Goal: Task Accomplishment & Management: Complete application form

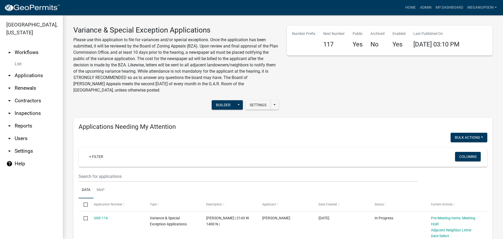
select select "3: 100"
drag, startPoint x: 306, startPoint y: 122, endPoint x: 302, endPoint y: 122, distance: 3.9
click at [306, 113] on div "Number Prefix Next Number 117 Public Yes Archived No Enabled Yes Last Published…" at bounding box center [389, 70] width 213 height 88
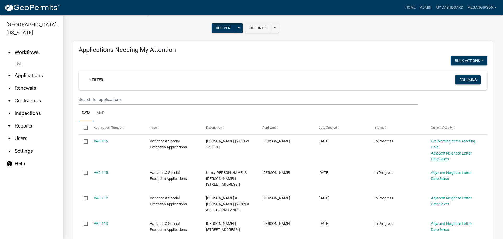
scroll to position [79, 0]
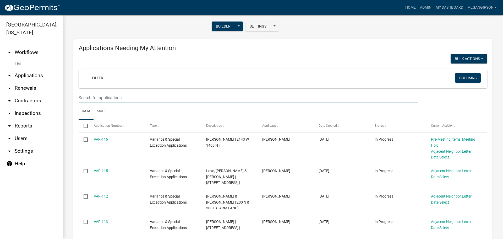
click at [108, 103] on input "text" at bounding box center [248, 97] width 339 height 11
type input "[PERSON_NAME]"
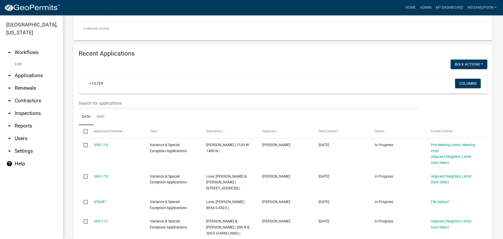
scroll to position [236, 0]
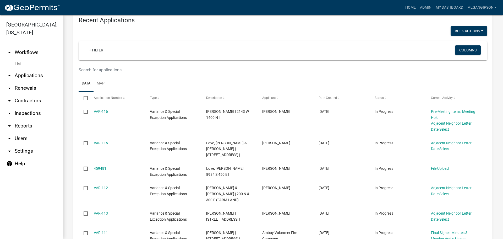
click at [122, 75] on input "text" at bounding box center [248, 69] width 339 height 11
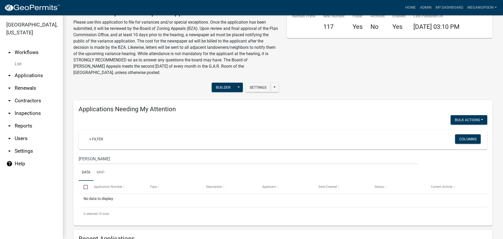
scroll to position [26, 0]
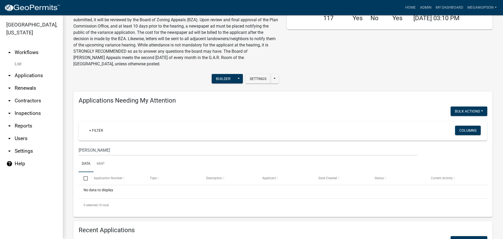
click at [29, 55] on link "arrow_drop_up Workflows" at bounding box center [31, 52] width 63 height 13
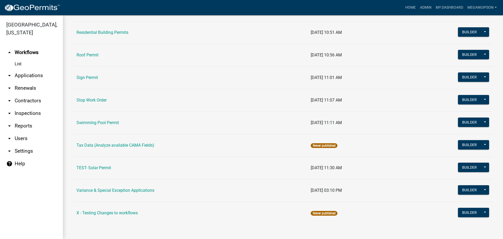
scroll to position [441, 0]
click at [45, 82] on link "arrow_drop_down Applications" at bounding box center [31, 75] width 63 height 13
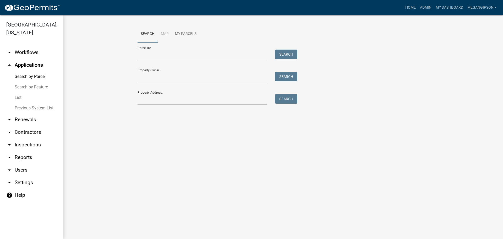
click at [24, 103] on link "List" at bounding box center [31, 97] width 63 height 10
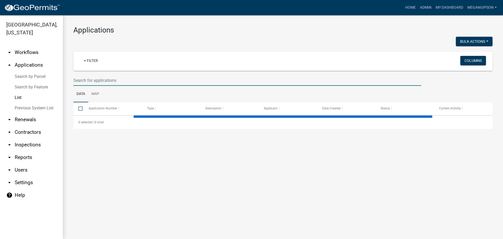
click at [98, 85] on input "text" at bounding box center [247, 80] width 348 height 11
select select "3: 100"
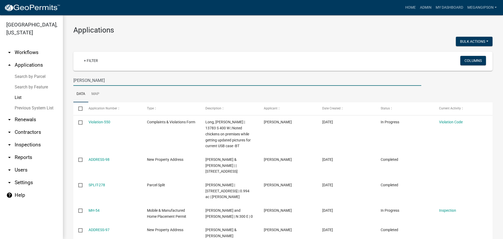
type input "[PERSON_NAME]"
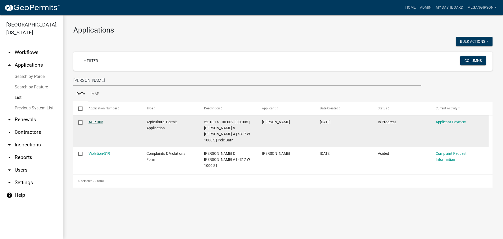
click at [93, 124] on link "AGP-303" at bounding box center [96, 122] width 15 height 4
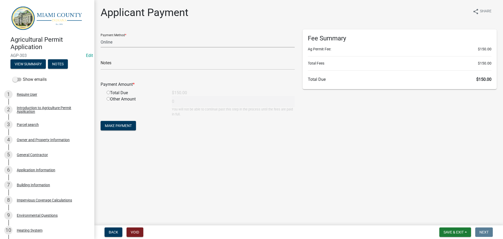
click at [127, 47] on select "Credit Card POS Check Cash Online" at bounding box center [198, 42] width 194 height 11
select select "1: 0"
click at [101, 41] on select "Credit Card POS Check Cash Online" at bounding box center [198, 42] width 194 height 11
click at [109, 94] on input "radio" at bounding box center [108, 92] width 3 height 3
radio input "true"
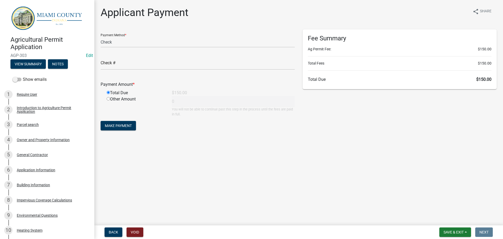
type input "150"
click at [122, 70] on input "text" at bounding box center [198, 64] width 194 height 11
type input "3573"
click at [126, 128] on span "Make Payment" at bounding box center [118, 125] width 27 height 4
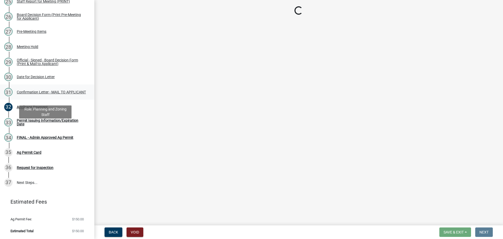
scroll to position [536, 0]
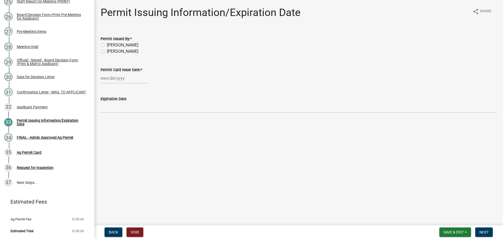
click at [130, 54] on label "[PERSON_NAME]" at bounding box center [122, 51] width 31 height 6
click at [110, 52] on input "[PERSON_NAME]" at bounding box center [108, 49] width 3 height 3
radio input "true"
click at [117, 84] on div at bounding box center [125, 78] width 48 height 11
select select "8"
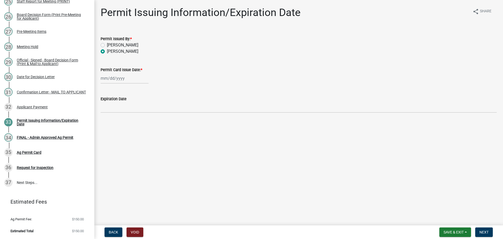
select select "2025"
click at [103, 138] on div "18" at bounding box center [106, 134] width 8 height 8
type input "[DATE]"
click at [479, 232] on span "Next" at bounding box center [483, 232] width 9 height 4
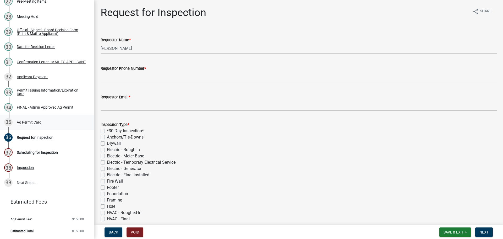
scroll to position [544, 0]
click at [54, 64] on div "Confirmation Letter - MAIL TO APPLICANT" at bounding box center [51, 62] width 69 height 4
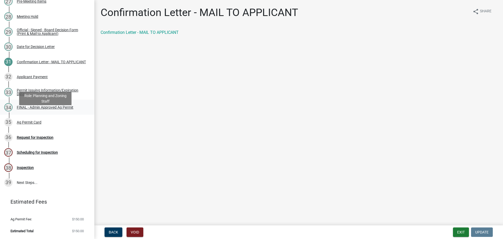
click at [35, 109] on div "FINAL - Admin Approved Ag Permit" at bounding box center [45, 107] width 57 height 4
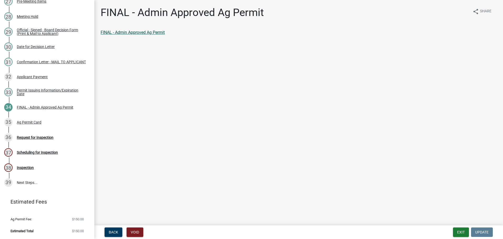
click at [121, 35] on link "FINAL - Admin Approved Ag Permit" at bounding box center [133, 32] width 64 height 5
click at [41, 124] on div "Ag Permit Card" at bounding box center [29, 122] width 25 height 4
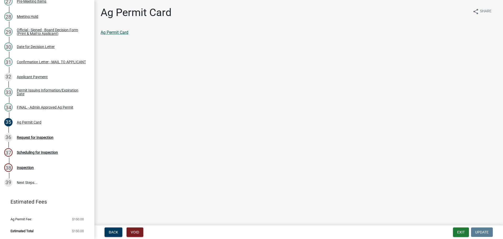
click at [113, 35] on link "Ag Permit Card" at bounding box center [115, 32] width 28 height 5
click at [43, 79] on div "Applicant Payment" at bounding box center [32, 77] width 31 height 4
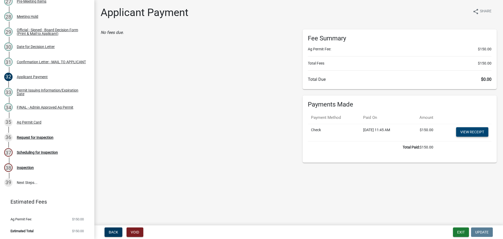
click at [464, 136] on link "View receipt" at bounding box center [472, 131] width 32 height 9
click at [41, 109] on div "FINAL - Admin Approved Ag Permit" at bounding box center [45, 107] width 57 height 4
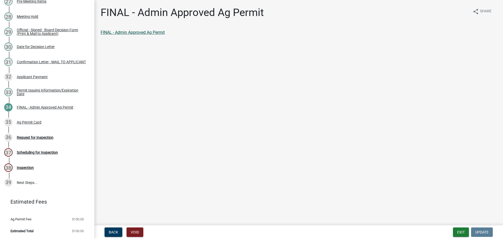
click at [151, 35] on link "FINAL - Admin Approved Ag Permit" at bounding box center [133, 32] width 64 height 5
click at [42, 141] on div "36 Request for Inspection" at bounding box center [45, 137] width 82 height 8
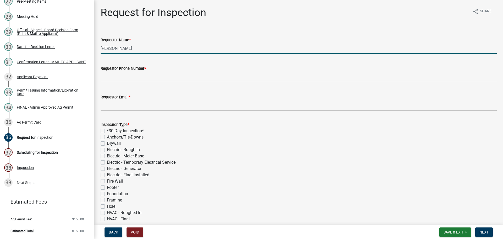
click at [169, 54] on input "[PERSON_NAME]" at bounding box center [299, 48] width 396 height 11
type input "[PERSON_NAME]"
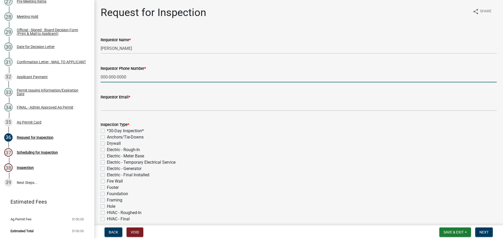
type input "000-000-0000"
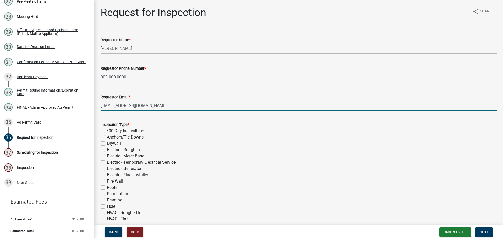
type input "[EMAIL_ADDRESS][DOMAIN_NAME]"
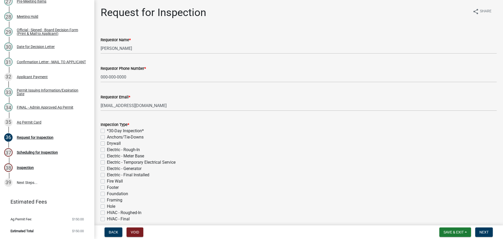
click at [107, 134] on label "*30-Day Inspection*" at bounding box center [125, 131] width 37 height 6
click at [107, 131] on input "*30-Day Inspection*" at bounding box center [108, 129] width 3 height 3
checkbox input "true"
checkbox input "false"
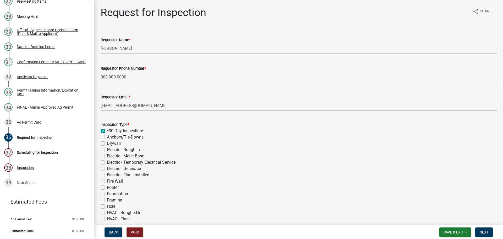
checkbox input "false"
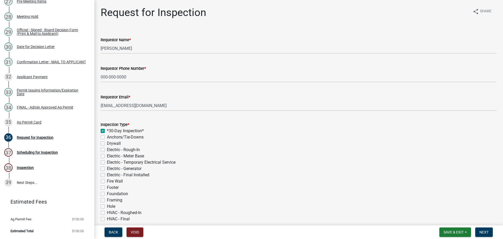
checkbox input "false"
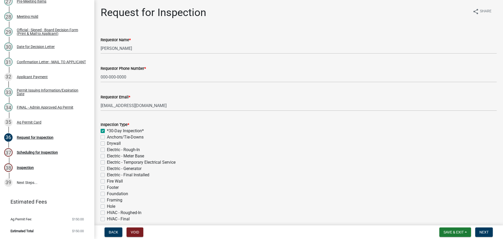
checkbox input "false"
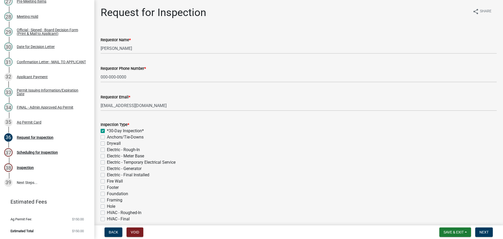
checkbox input "false"
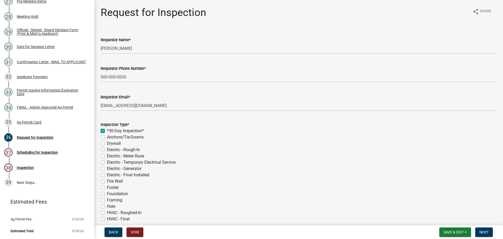
checkbox input "false"
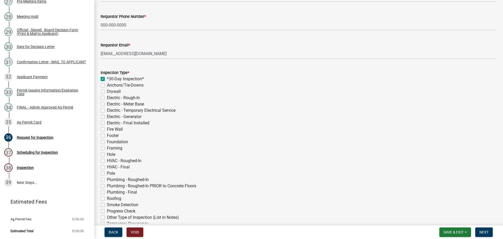
scroll to position [52, 0]
click at [107, 151] on label "Framing" at bounding box center [114, 147] width 15 height 6
click at [107, 148] on input "Framing" at bounding box center [108, 145] width 3 height 3
checkbox input "true"
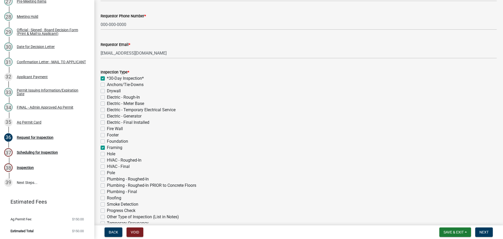
checkbox input "false"
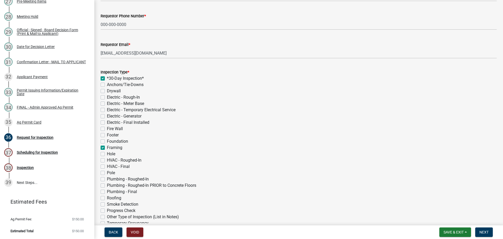
checkbox input "false"
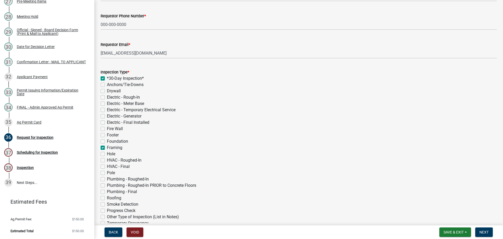
checkbox input "true"
checkbox input "false"
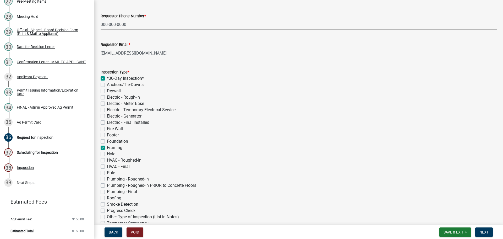
checkbox input "false"
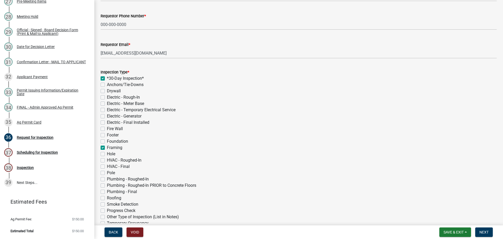
checkbox input "false"
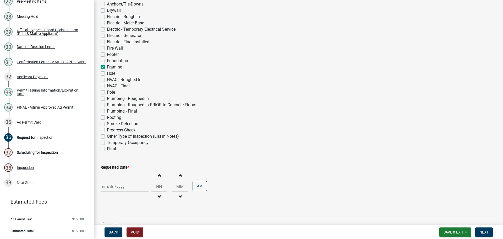
scroll to position [210, 0]
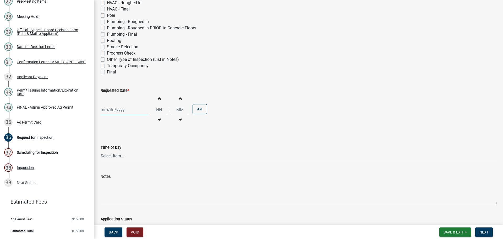
click at [120, 115] on div at bounding box center [125, 109] width 48 height 11
select select "8"
select select "2025"
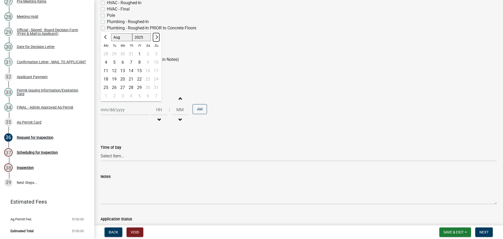
click at [159, 41] on button "Next month" at bounding box center [156, 37] width 6 height 8
select select "9"
click at [135, 75] on div "18" at bounding box center [131, 71] width 8 height 8
type input "[DATE]"
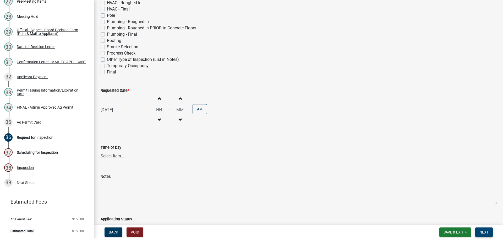
click at [482, 227] on button "Next" at bounding box center [484, 231] width 18 height 9
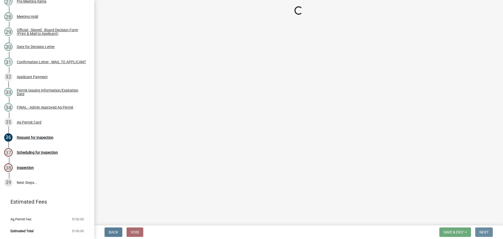
scroll to position [0, 0]
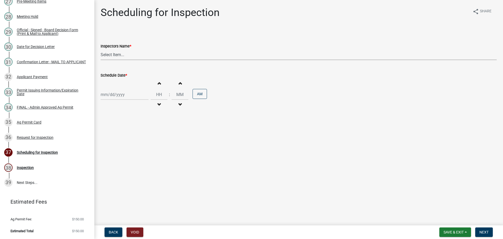
click at [114, 60] on select "Select Item... bmthomas ([PERSON_NAME]) croser ([PERSON_NAME]) [PERSON_NAME] ([…" at bounding box center [299, 54] width 396 height 11
select select "25b75ae6-03c7-4280-9b34-fcf63005d5e5"
click at [101, 55] on select "Select Item... bmthomas ([PERSON_NAME]) croser ([PERSON_NAME]) [PERSON_NAME] ([…" at bounding box center [299, 54] width 396 height 11
click at [119, 100] on div at bounding box center [125, 94] width 48 height 11
select select "8"
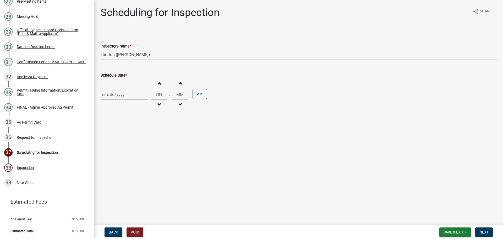
select select "2025"
click at [159, 114] on button "Next month" at bounding box center [156, 110] width 6 height 8
select select "9"
click at [135, 148] on div "18" at bounding box center [131, 143] width 8 height 8
type input "[DATE]"
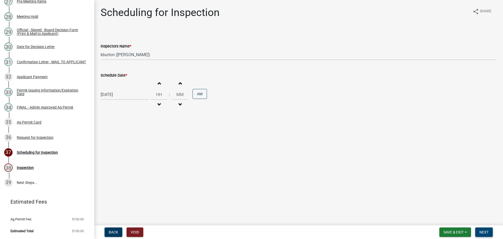
click at [483, 231] on span "Next" at bounding box center [483, 232] width 9 height 4
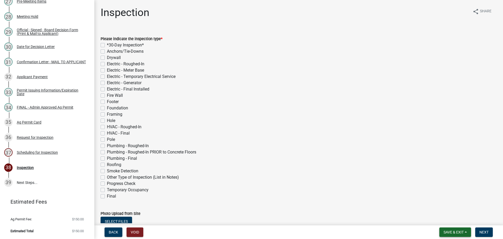
click at [452, 230] on span "Save & Exit" at bounding box center [453, 232] width 20 height 4
click at [441, 219] on button "Save & Exit" at bounding box center [450, 217] width 42 height 13
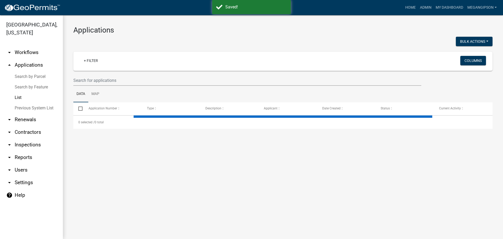
select select "3: 100"
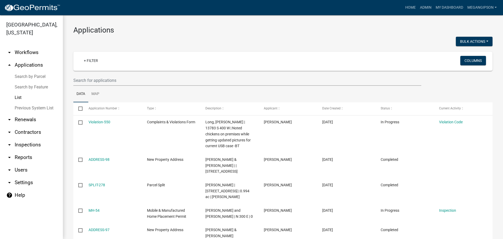
click at [148, 34] on h3 "Applications" at bounding box center [282, 30] width 419 height 9
